Goal: Task Accomplishment & Management: Use online tool/utility

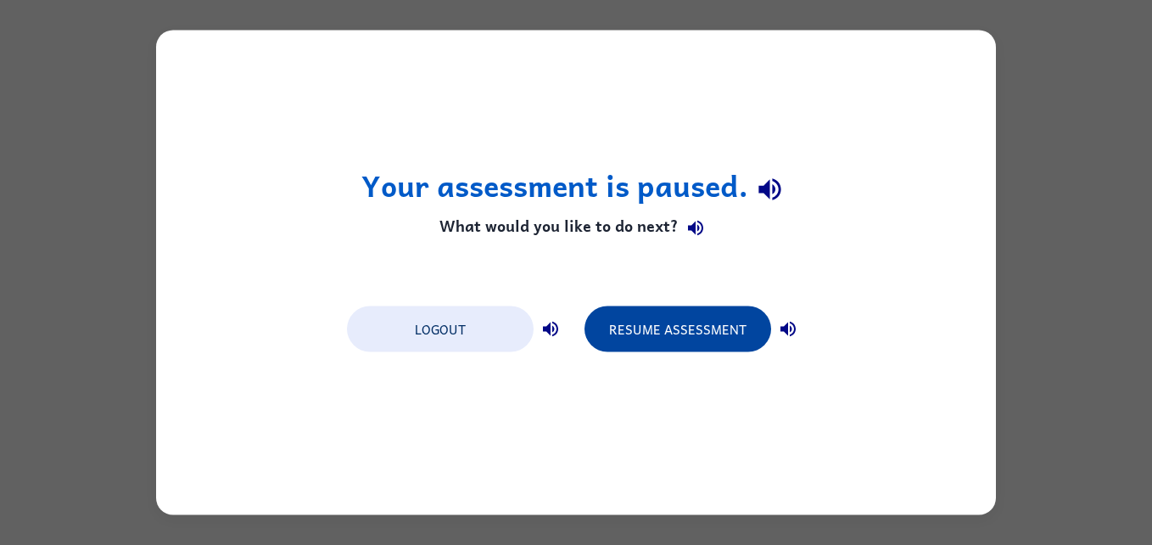
click at [691, 329] on button "Resume Assessment" at bounding box center [678, 329] width 187 height 46
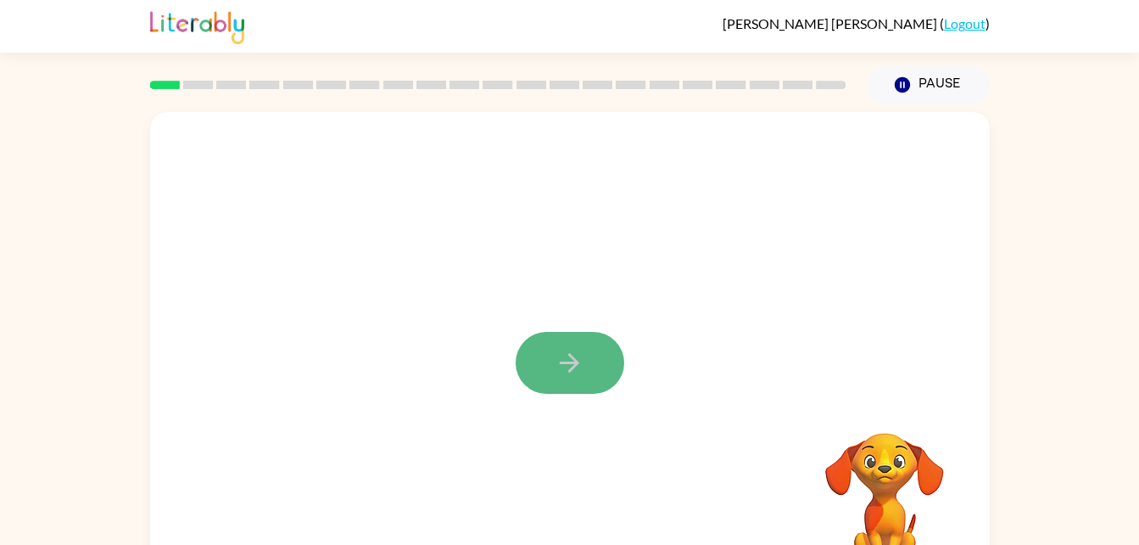
click at [574, 372] on icon "button" at bounding box center [570, 363] width 30 height 30
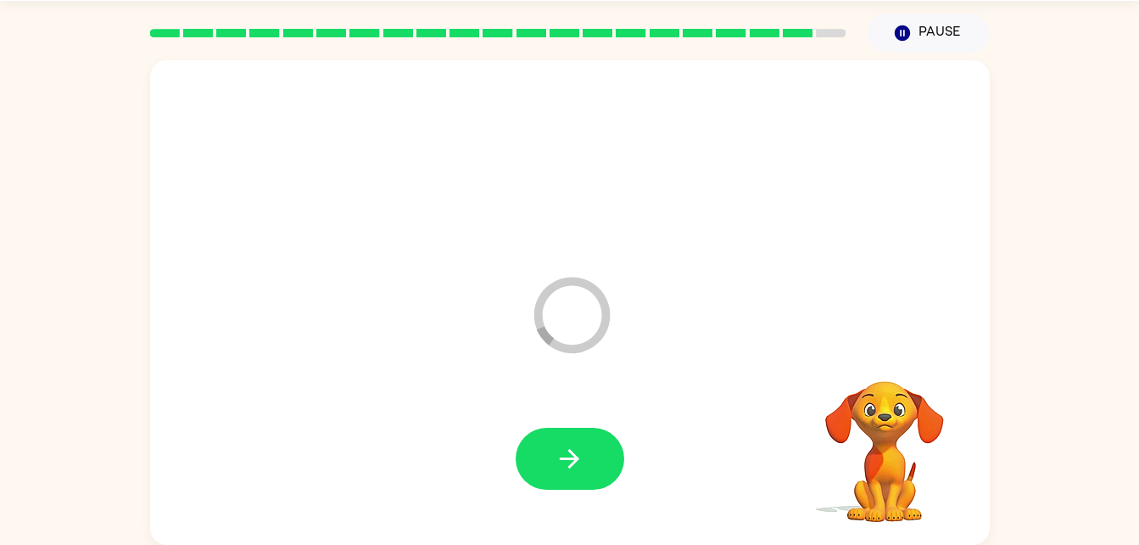
scroll to position [21, 0]
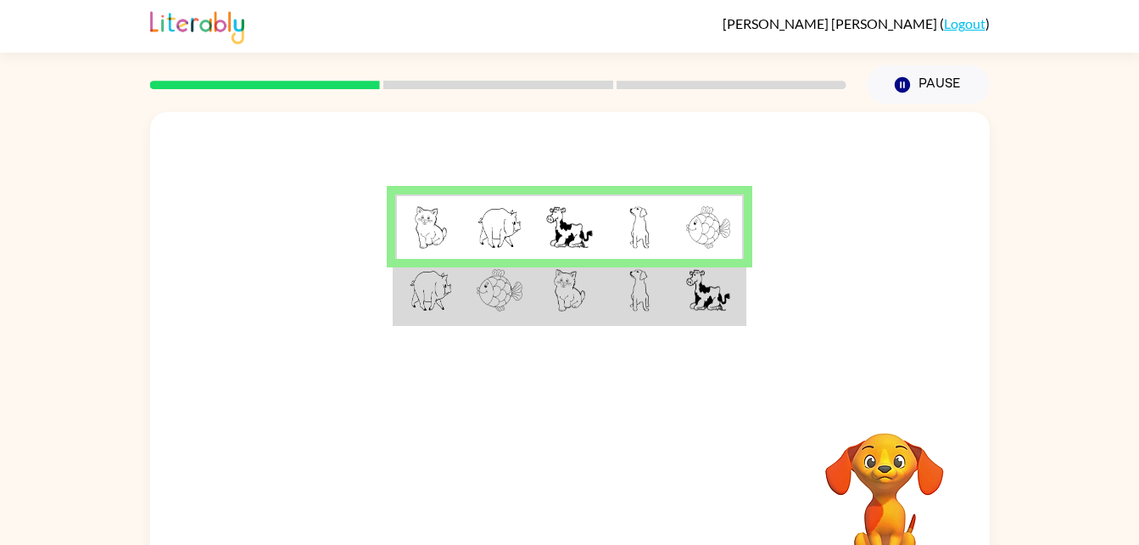
click at [661, 294] on td at bounding box center [640, 291] width 70 height 65
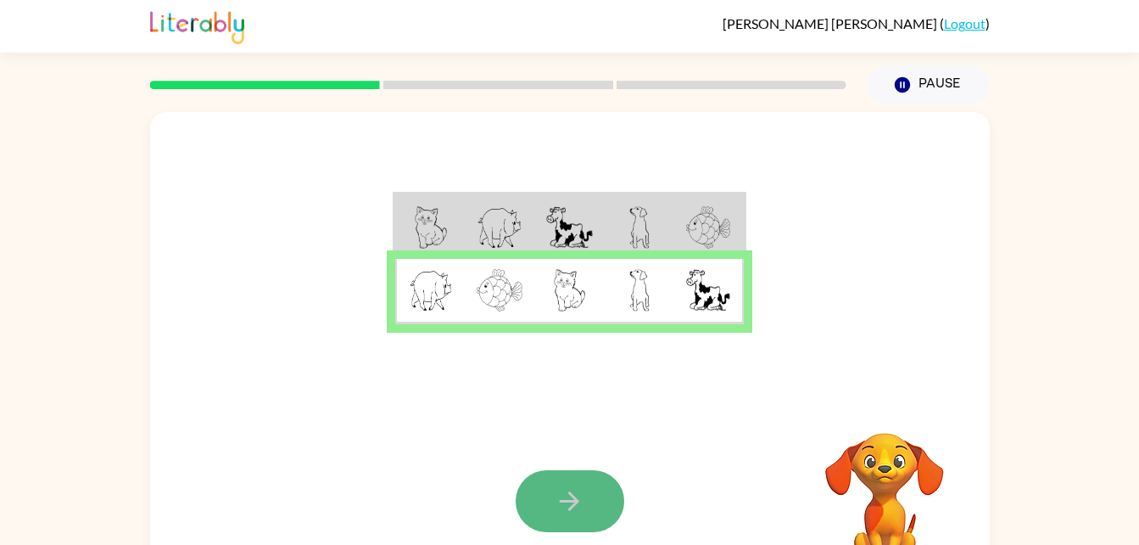
click at [598, 500] on button "button" at bounding box center [570, 501] width 109 height 62
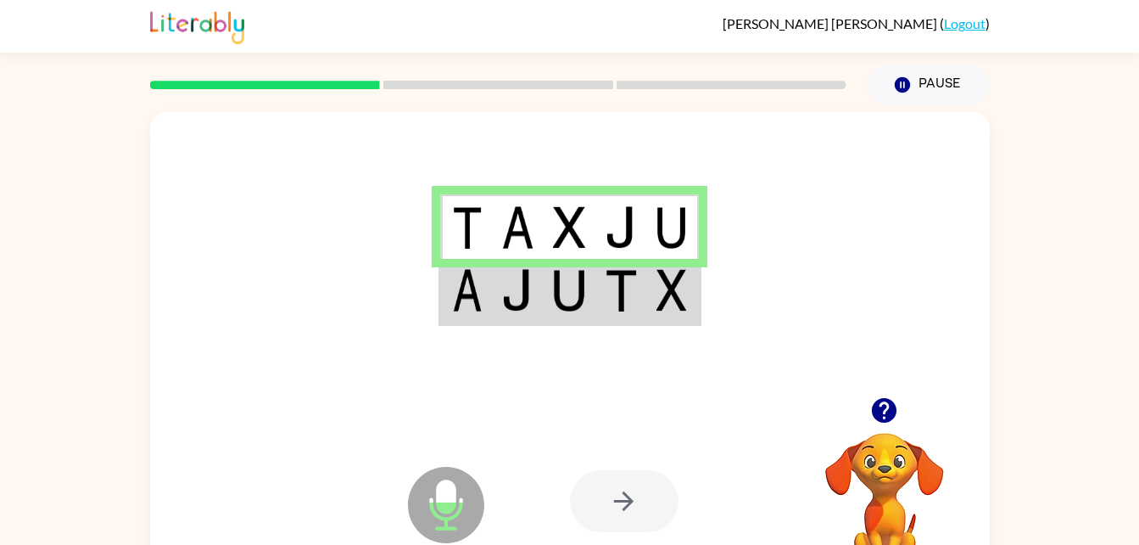
drag, startPoint x: 524, startPoint y: 262, endPoint x: 535, endPoint y: 316, distance: 54.4
drag, startPoint x: 535, startPoint y: 316, endPoint x: 501, endPoint y: 310, distance: 34.5
click at [501, 310] on td at bounding box center [518, 291] width 52 height 65
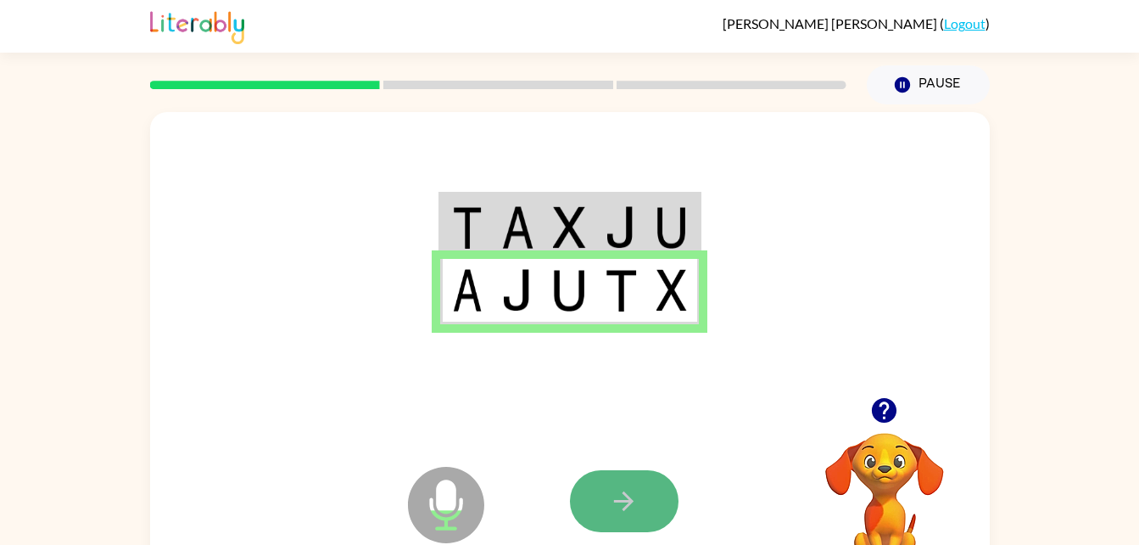
click at [602, 496] on button "button" at bounding box center [624, 501] width 109 height 62
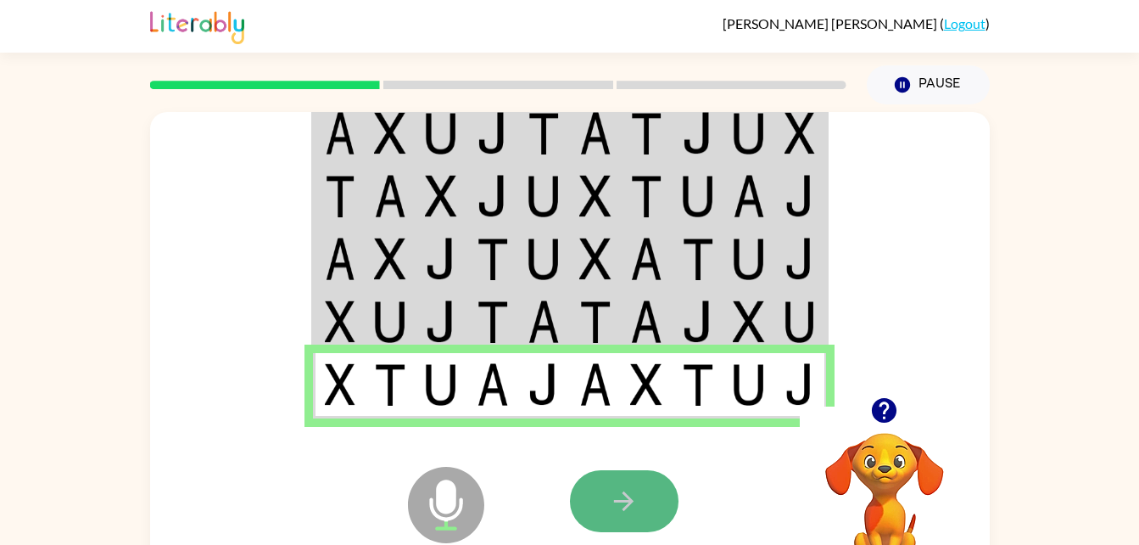
click at [627, 512] on icon "button" at bounding box center [624, 501] width 30 height 30
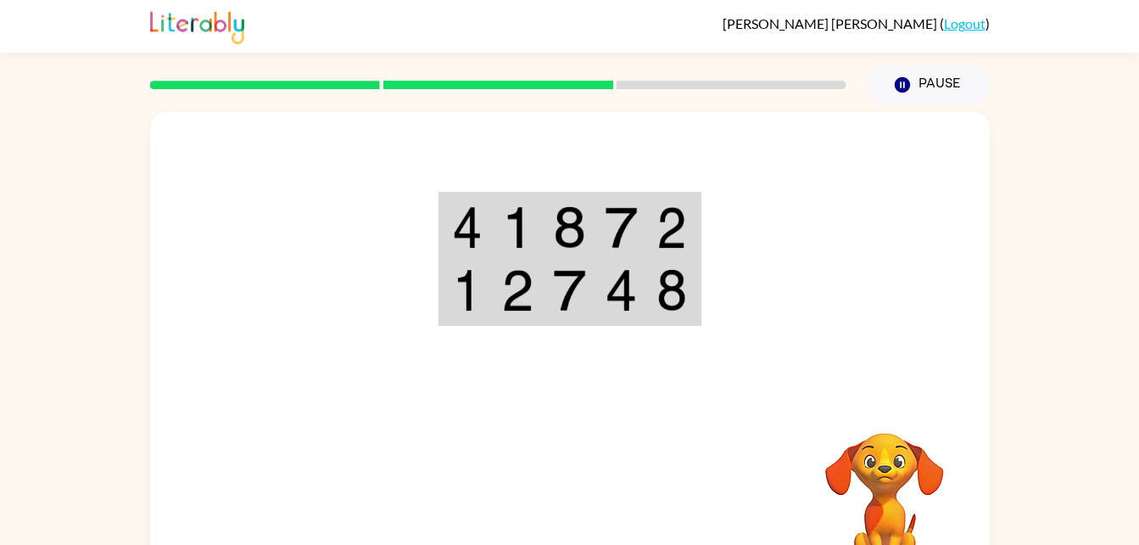
click at [646, 216] on td at bounding box center [622, 226] width 52 height 65
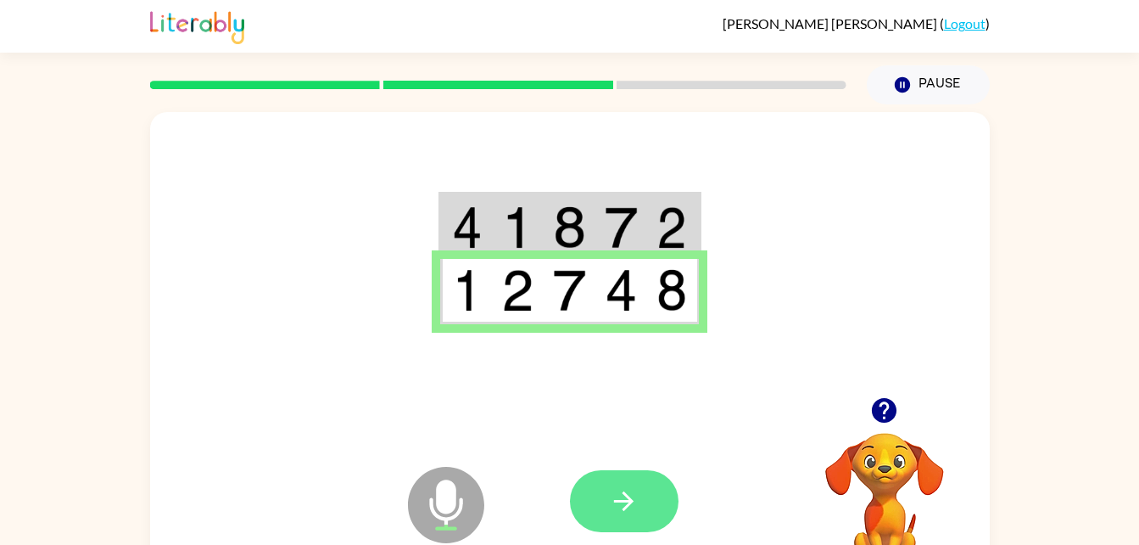
click at [601, 507] on button "button" at bounding box center [624, 501] width 109 height 62
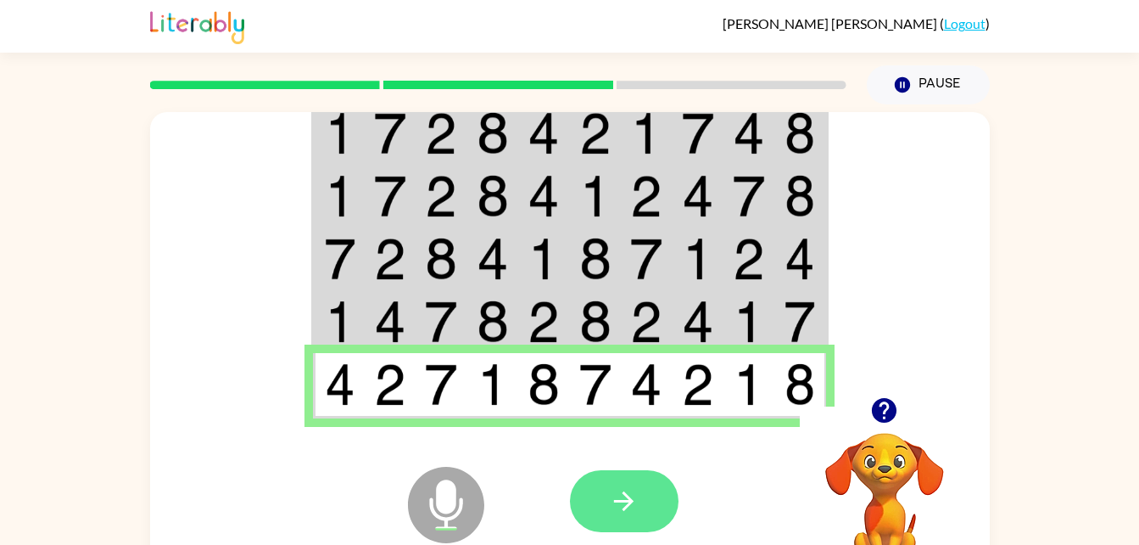
click at [591, 501] on button "button" at bounding box center [624, 501] width 109 height 62
